Goal: Task Accomplishment & Management: Manage account settings

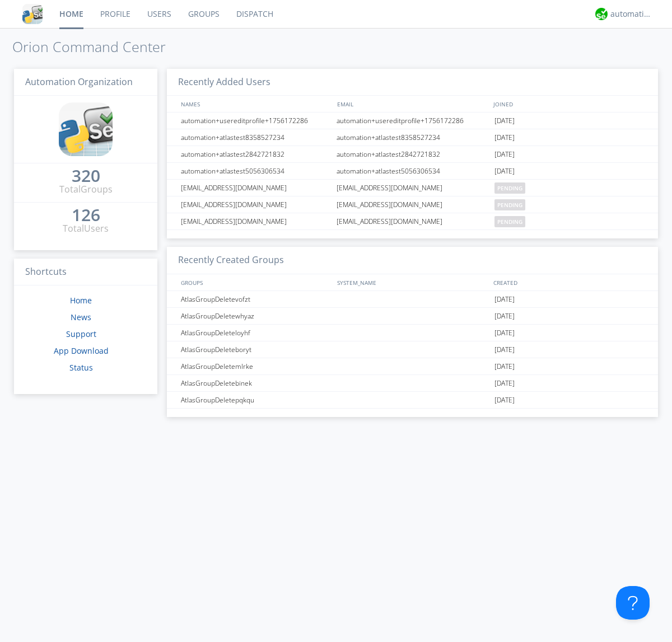
click at [158, 14] on link "Users" at bounding box center [159, 14] width 41 height 28
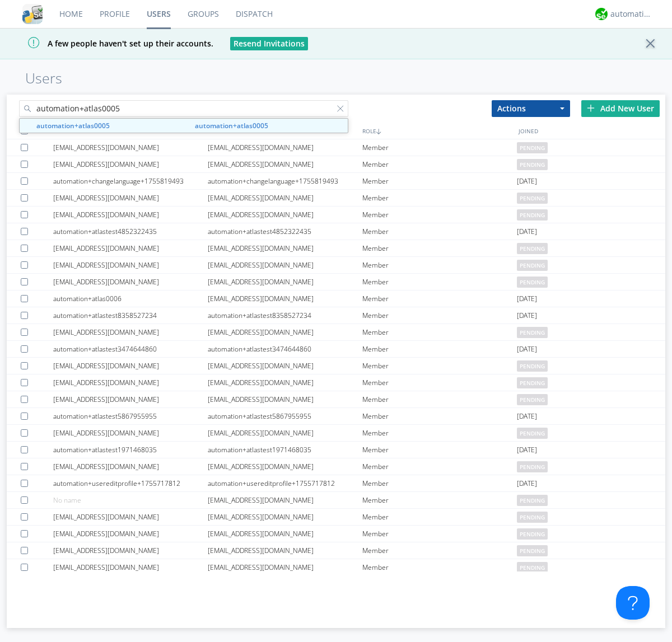
type input "automation+atlas0005"
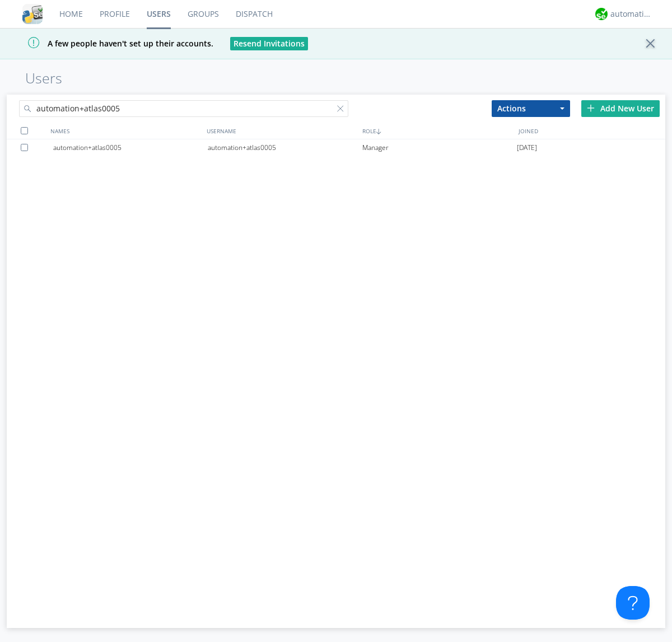
click at [284, 147] on div "automation+atlas0005" at bounding box center [285, 147] width 155 height 17
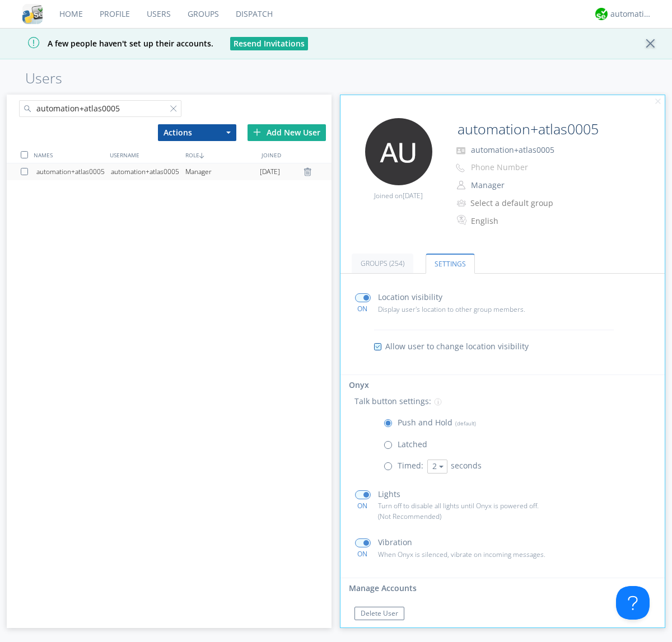
click at [390, 447] on span at bounding box center [391, 448] width 14 height 14
click at [0, 0] on input "radio" at bounding box center [0, 0] width 0 height 0
click at [390, 426] on span at bounding box center [391, 426] width 14 height 14
click at [0, 0] on input "radio" at bounding box center [0, 0] width 0 height 0
click at [628, 14] on div "automation+atlas" at bounding box center [631, 13] width 42 height 11
